Goal: Entertainment & Leisure: Consume media (video, audio)

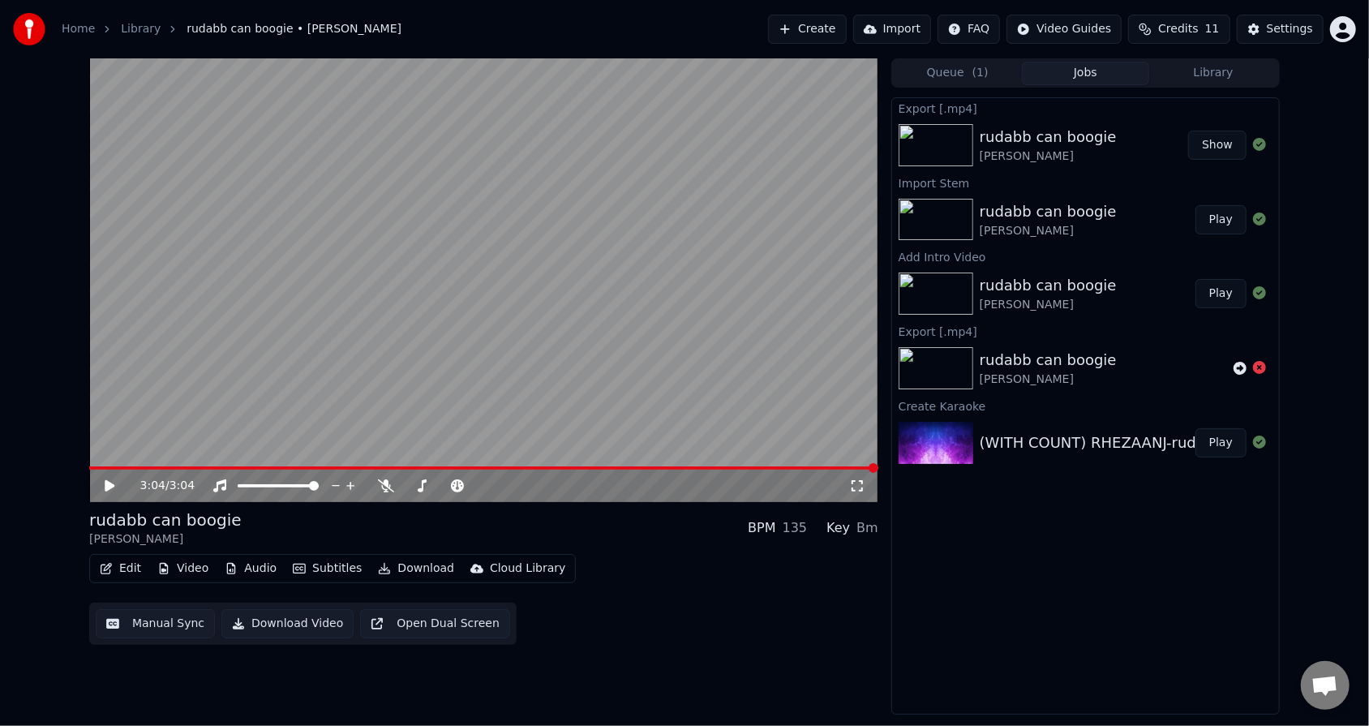
click at [856, 492] on div "3:04 / 3:04" at bounding box center [484, 486] width 776 height 16
click at [857, 483] on icon at bounding box center [857, 485] width 16 height 13
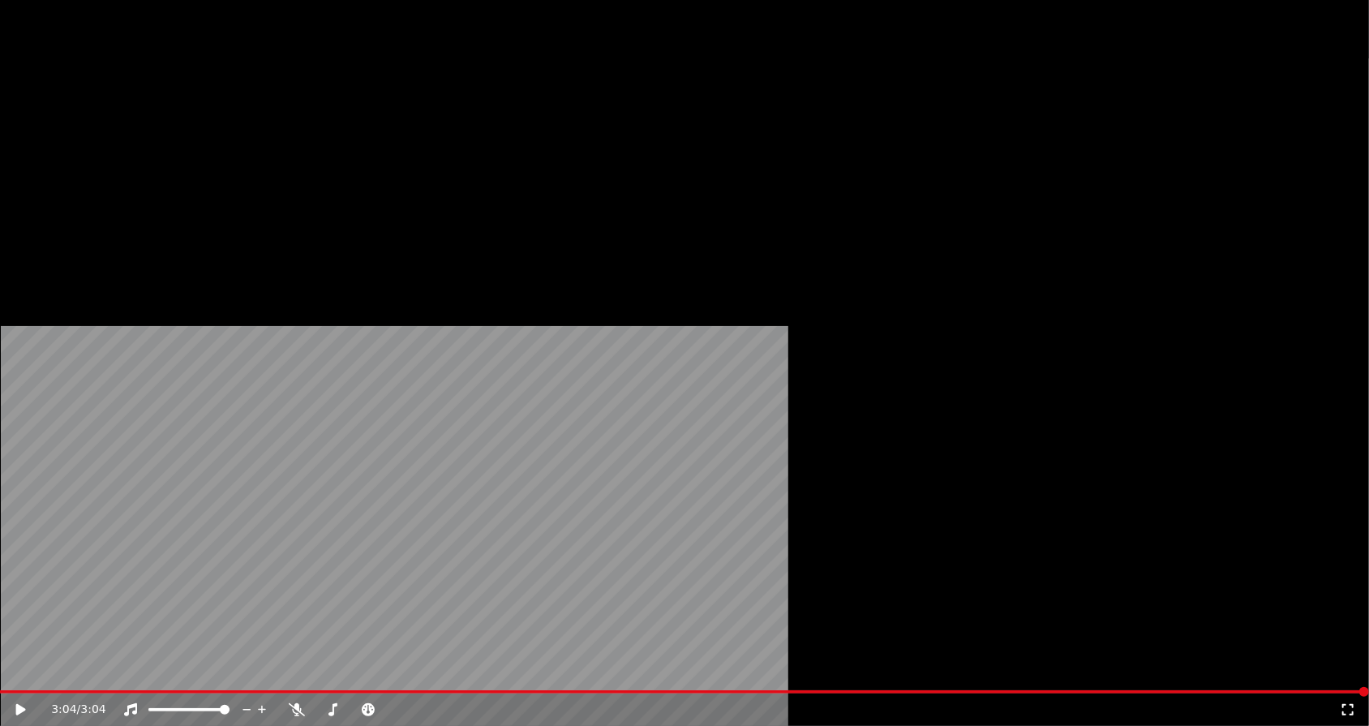
click at [857, 497] on video at bounding box center [684, 385] width 1369 height 771
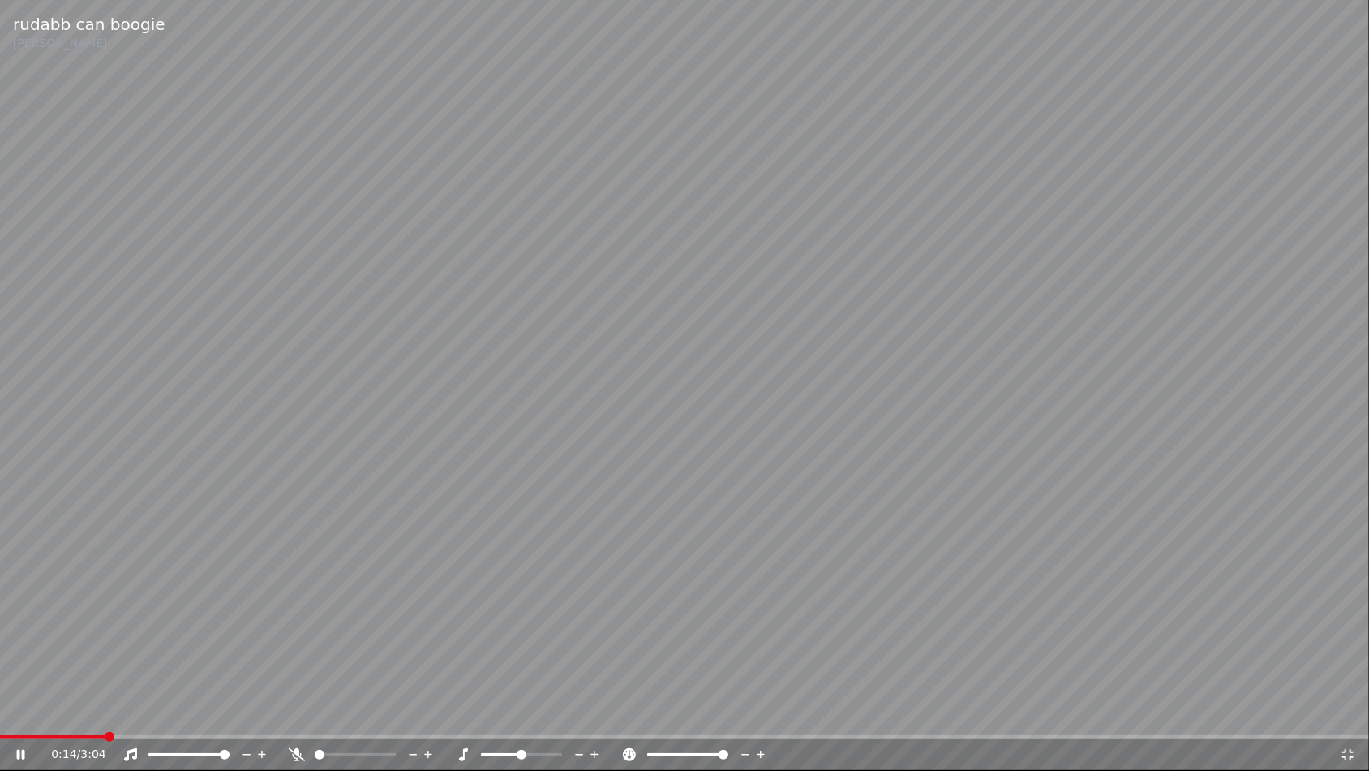
click at [728, 750] on span at bounding box center [724, 755] width 10 height 10
click at [684, 755] on span at bounding box center [685, 755] width 10 height 10
click at [686, 755] on span at bounding box center [687, 755] width 10 height 10
click at [1340, 758] on icon at bounding box center [1348, 754] width 16 height 13
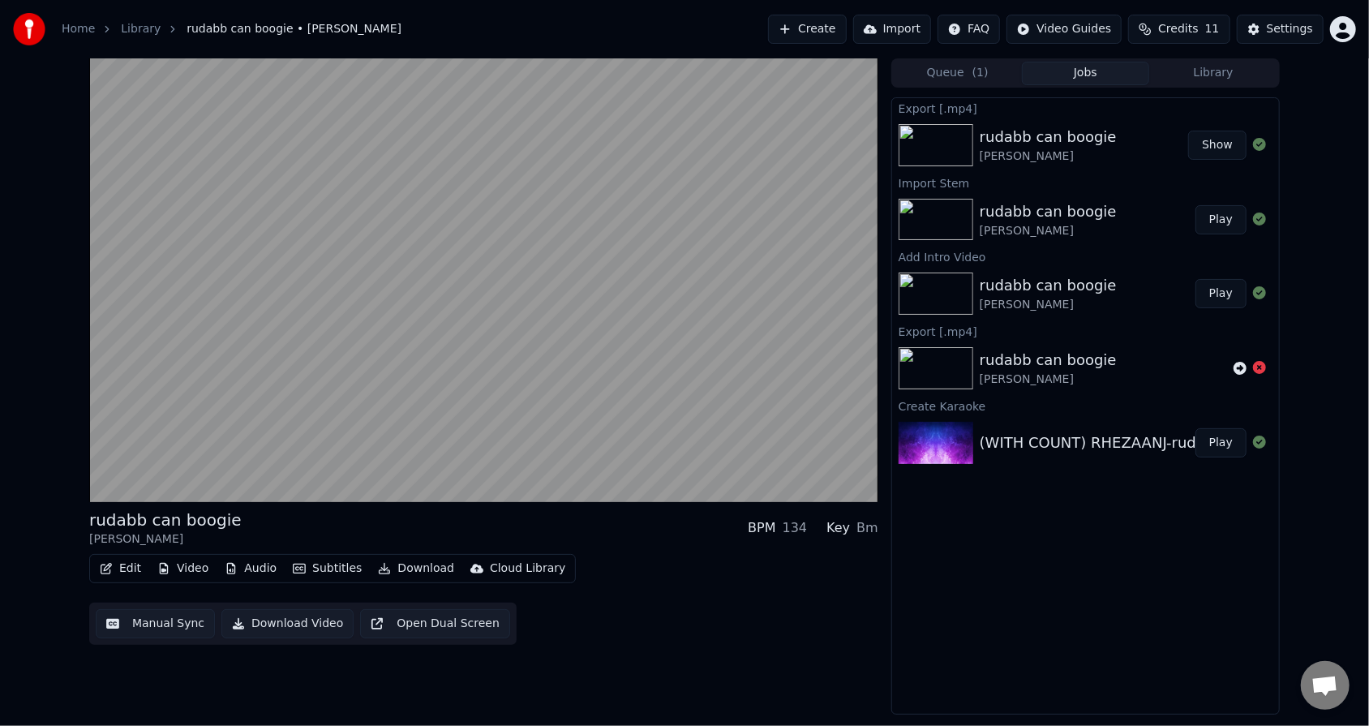
click at [930, 150] on img at bounding box center [936, 145] width 75 height 42
click at [1005, 142] on div "rudabb can boogie" at bounding box center [1048, 137] width 137 height 23
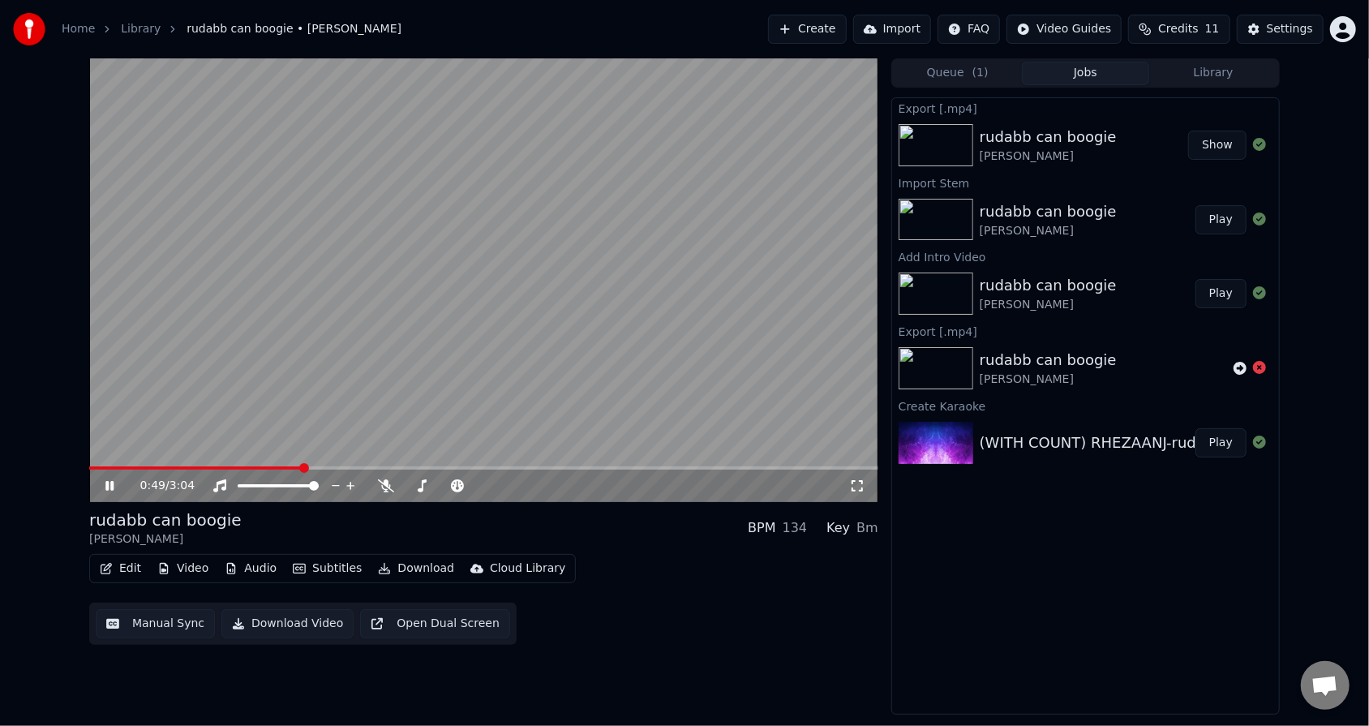
click at [862, 487] on icon at bounding box center [857, 485] width 16 height 13
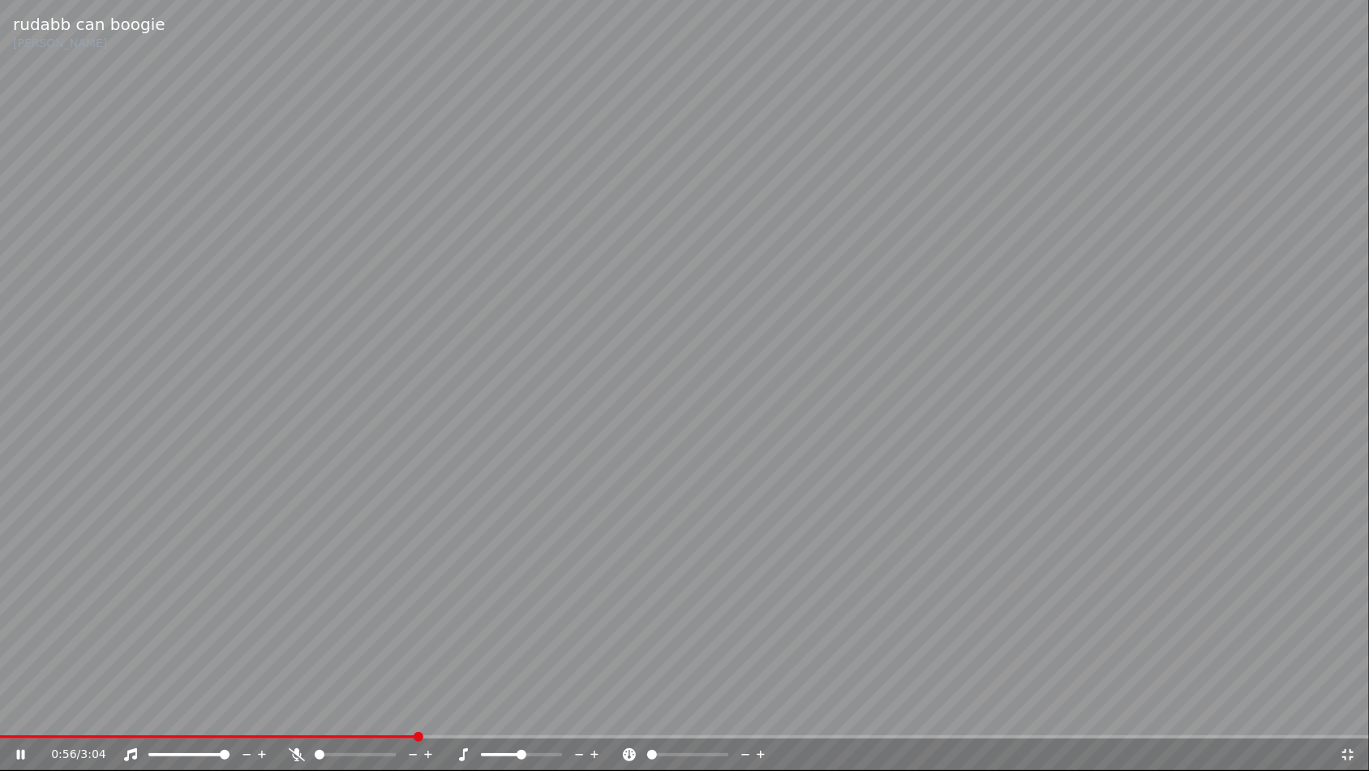
click at [647, 754] on span at bounding box center [652, 755] width 10 height 10
click at [1351, 754] on icon at bounding box center [1348, 754] width 16 height 13
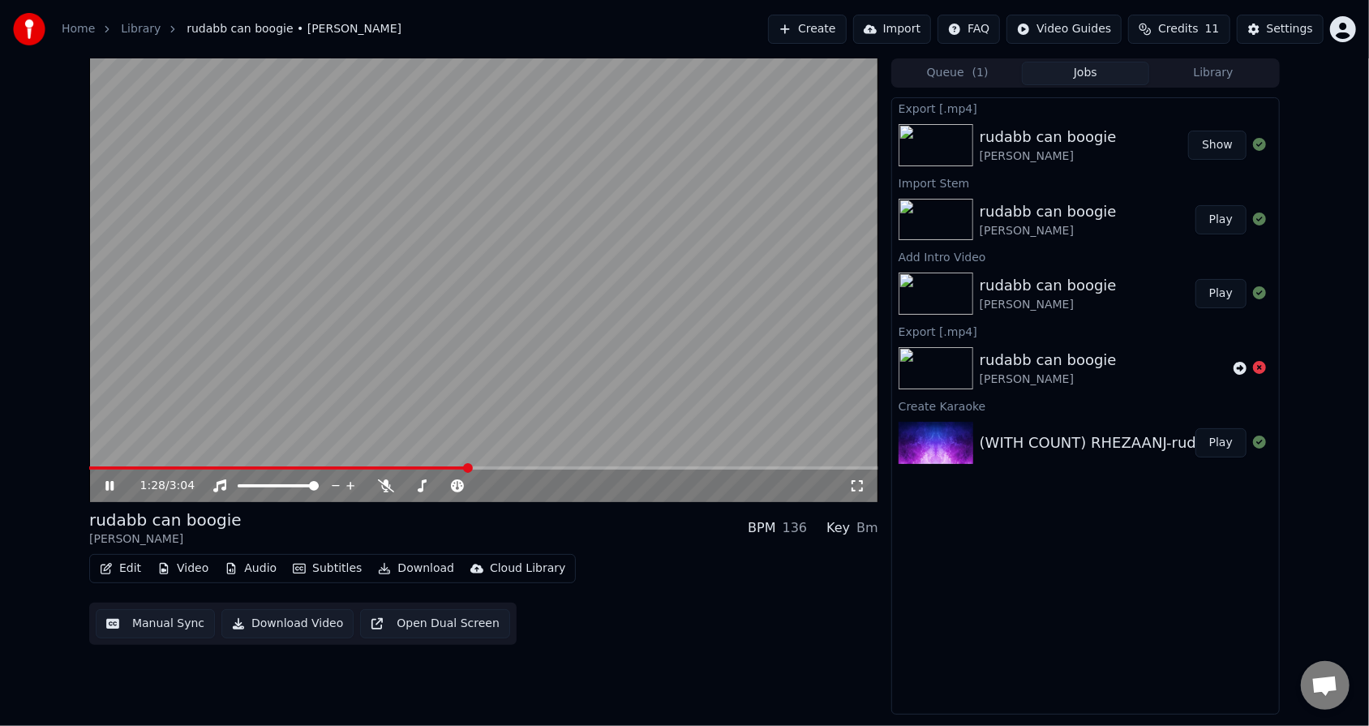
click at [520, 345] on video at bounding box center [483, 280] width 789 height 444
